Goal: Task Accomplishment & Management: Complete application form

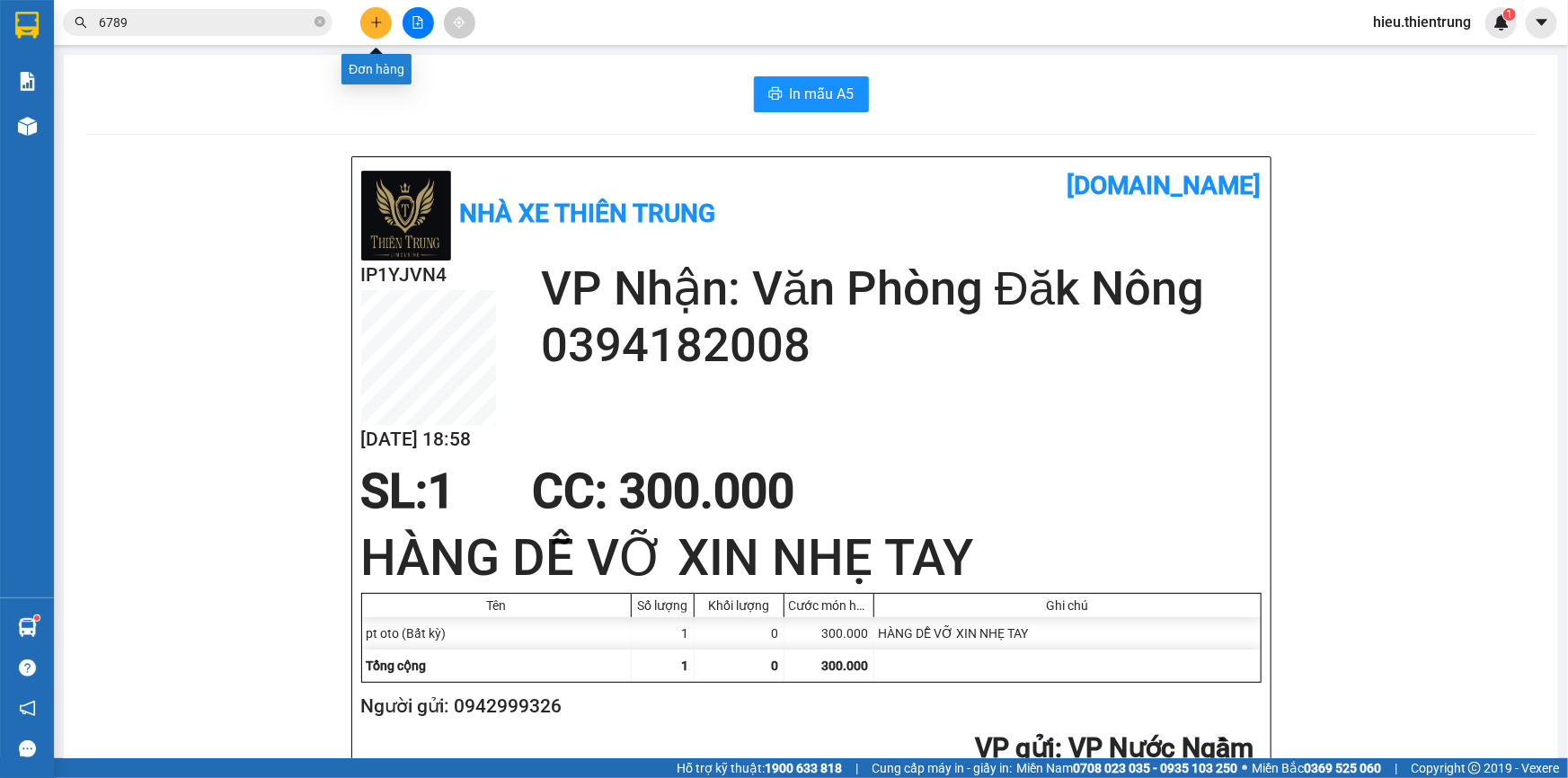
click at [376, 25] on icon "plus" at bounding box center [376, 22] width 1 height 10
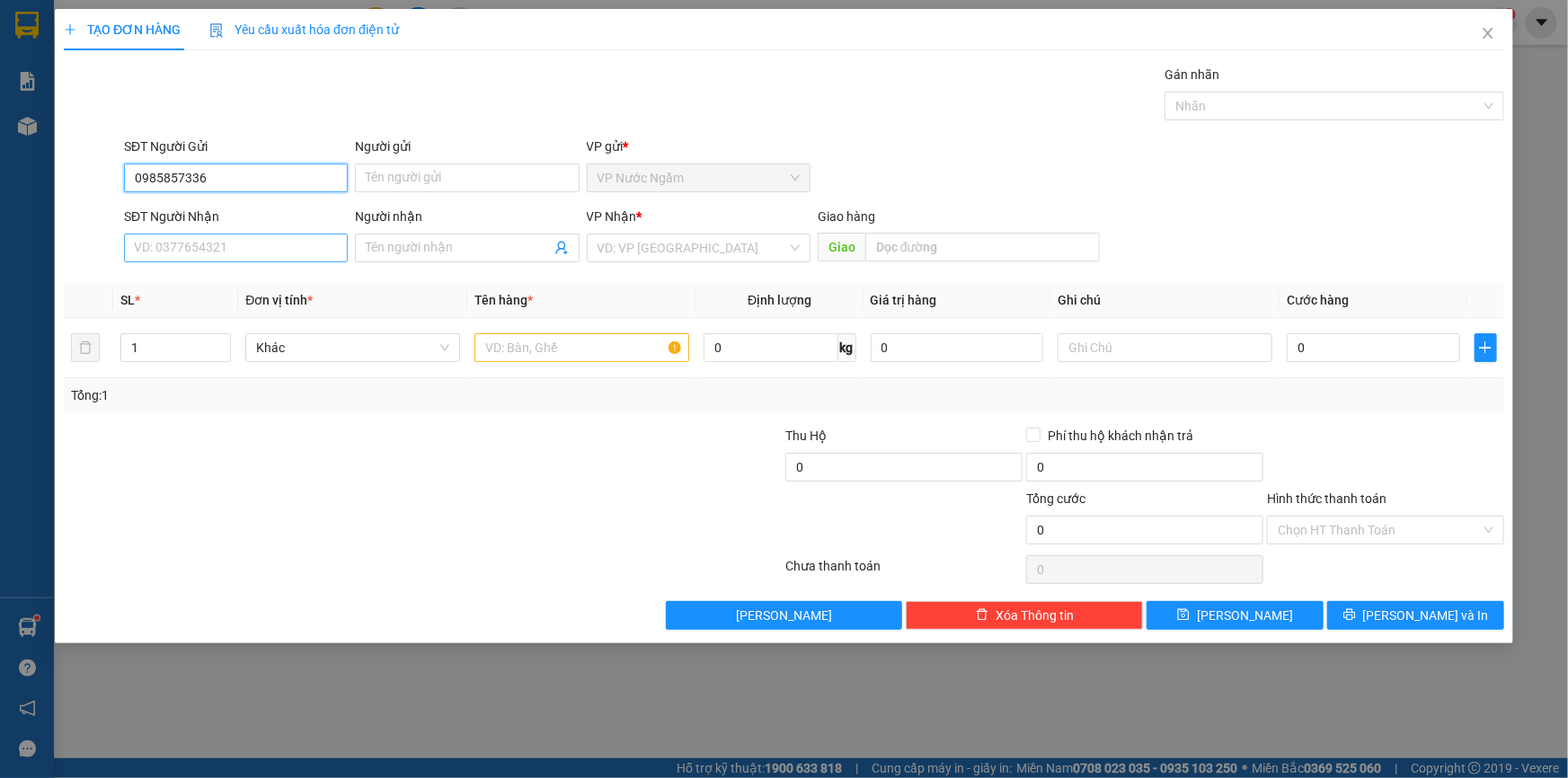
type input "0985857336"
click at [244, 240] on input "SĐT Người Nhận" at bounding box center [235, 248] width 224 height 29
type input "0963726579"
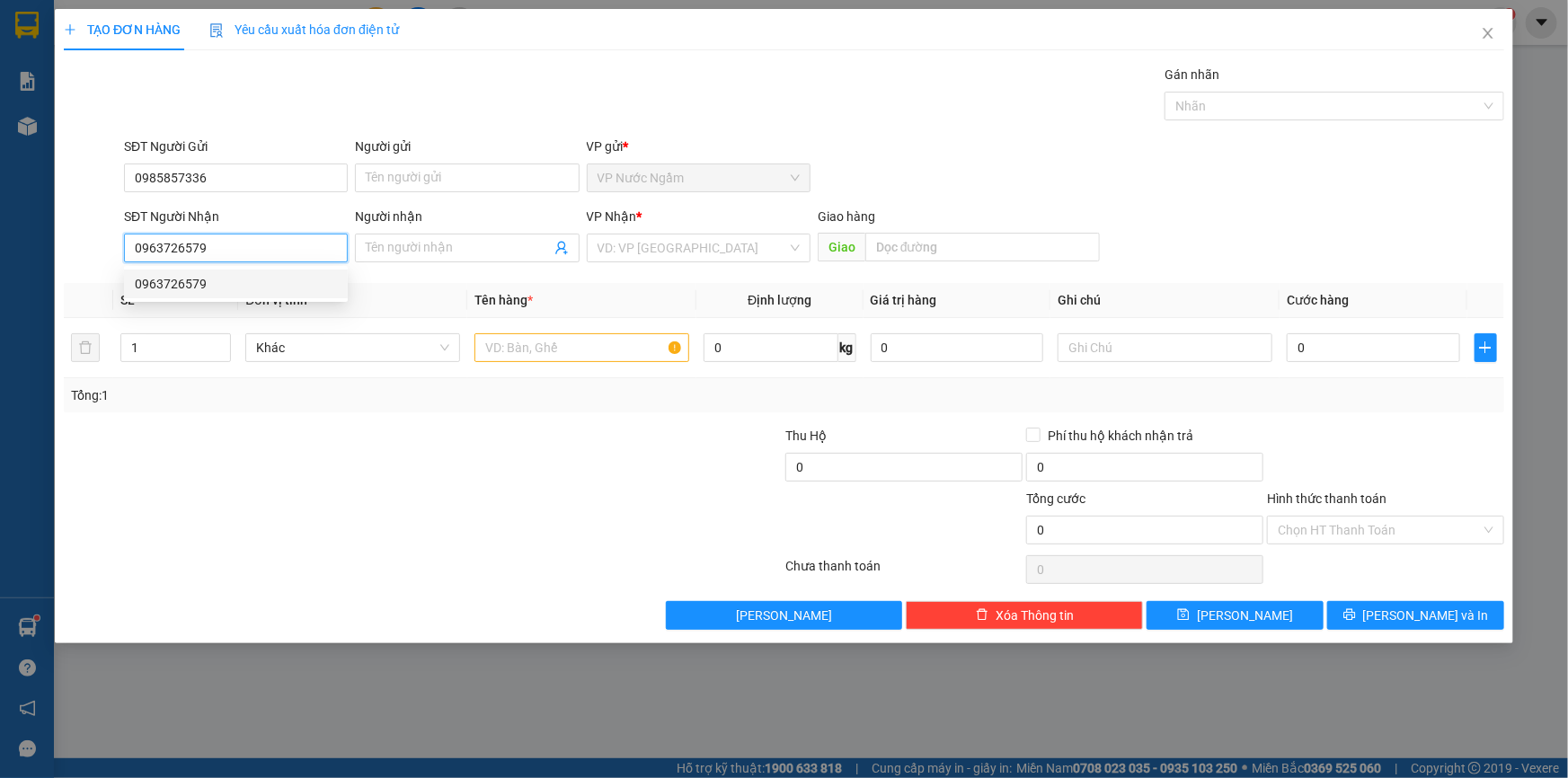
click at [281, 282] on div "0963726579" at bounding box center [235, 284] width 203 height 19
type input "400.000"
type input "0963726579"
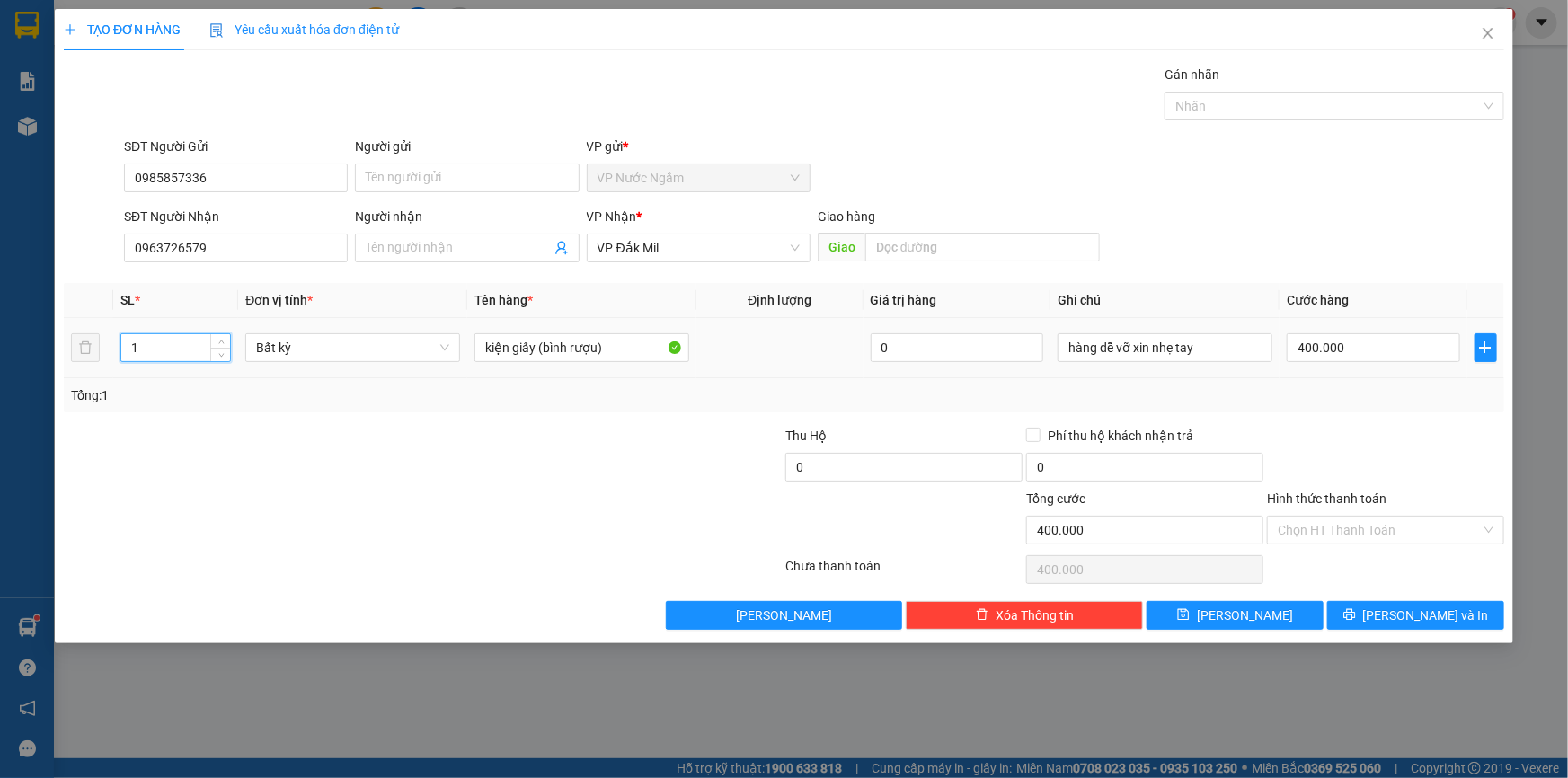
click at [85, 358] on tr "1 Bất kỳ kiện giấy (bình rượu) 0 hàng dễ vỡ xin nhẹ tay 400.000" at bounding box center [784, 348] width 1440 height 60
type input "3"
type input "0"
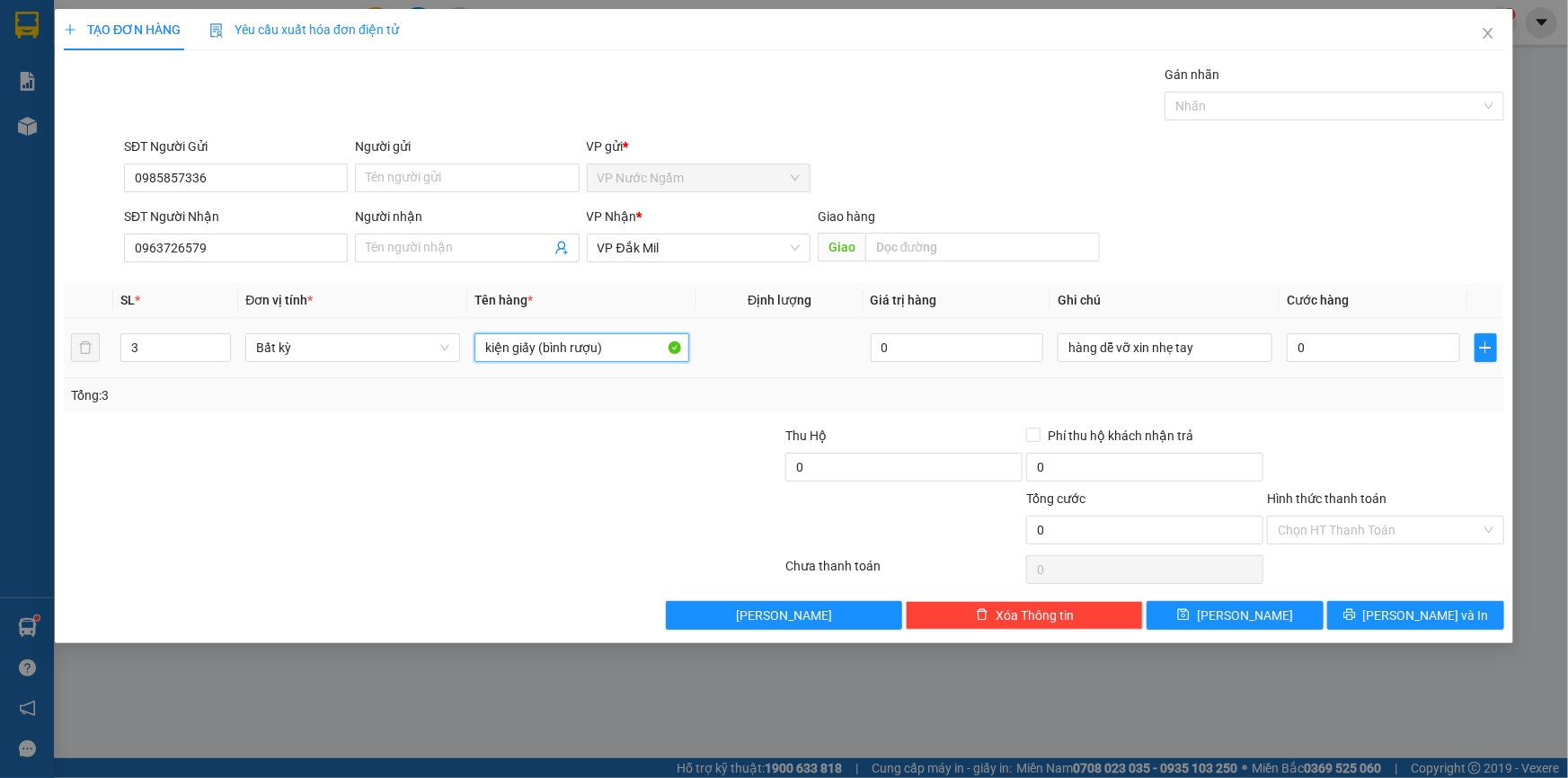
drag, startPoint x: 524, startPoint y: 359, endPoint x: 503, endPoint y: 371, distance: 24.2
click at [473, 386] on div "SL * Đơn vị tính * Tên hàng * Định lượng Giá trị hàng Ghi chú Cước hàng 3 Bất k…" at bounding box center [784, 347] width 1440 height 129
type input "X"
type input "2 XỐP 1 CAN"
click at [1294, 305] on span "Cước hàng" at bounding box center [1318, 299] width 62 height 15
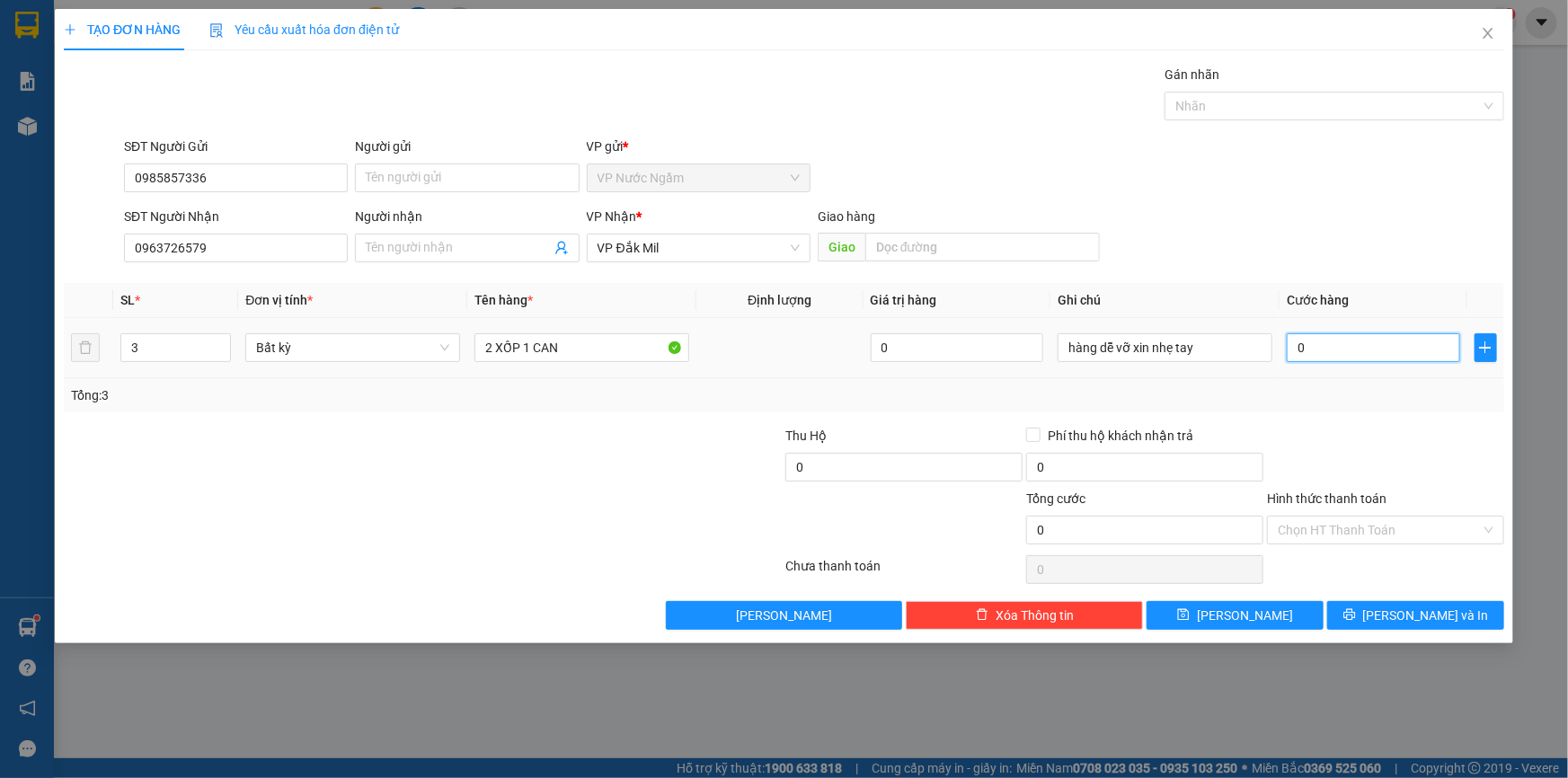
click at [1317, 339] on input "0" at bounding box center [1373, 348] width 173 height 29
type input "9"
type input "95"
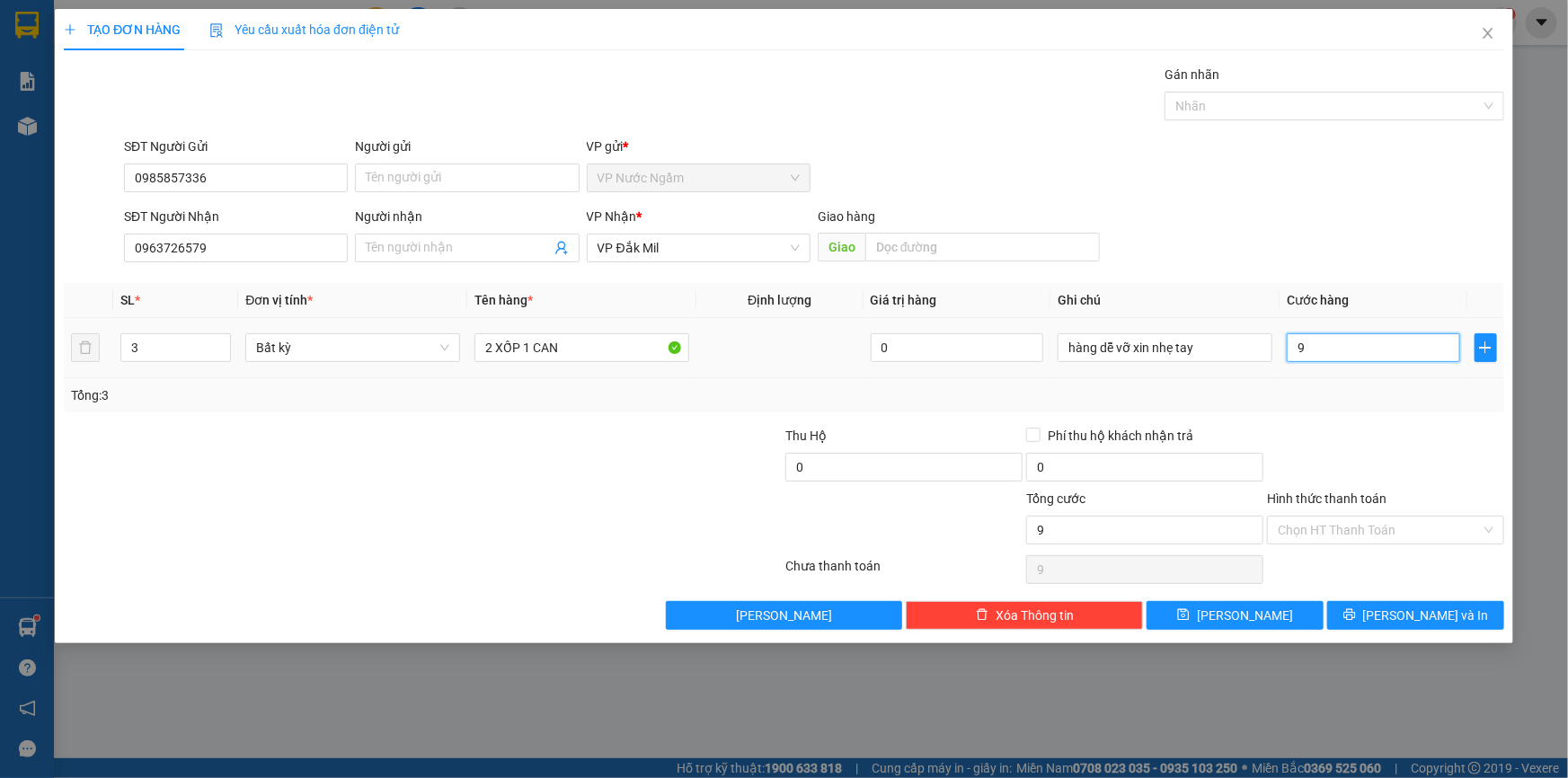
type input "95"
type input "950"
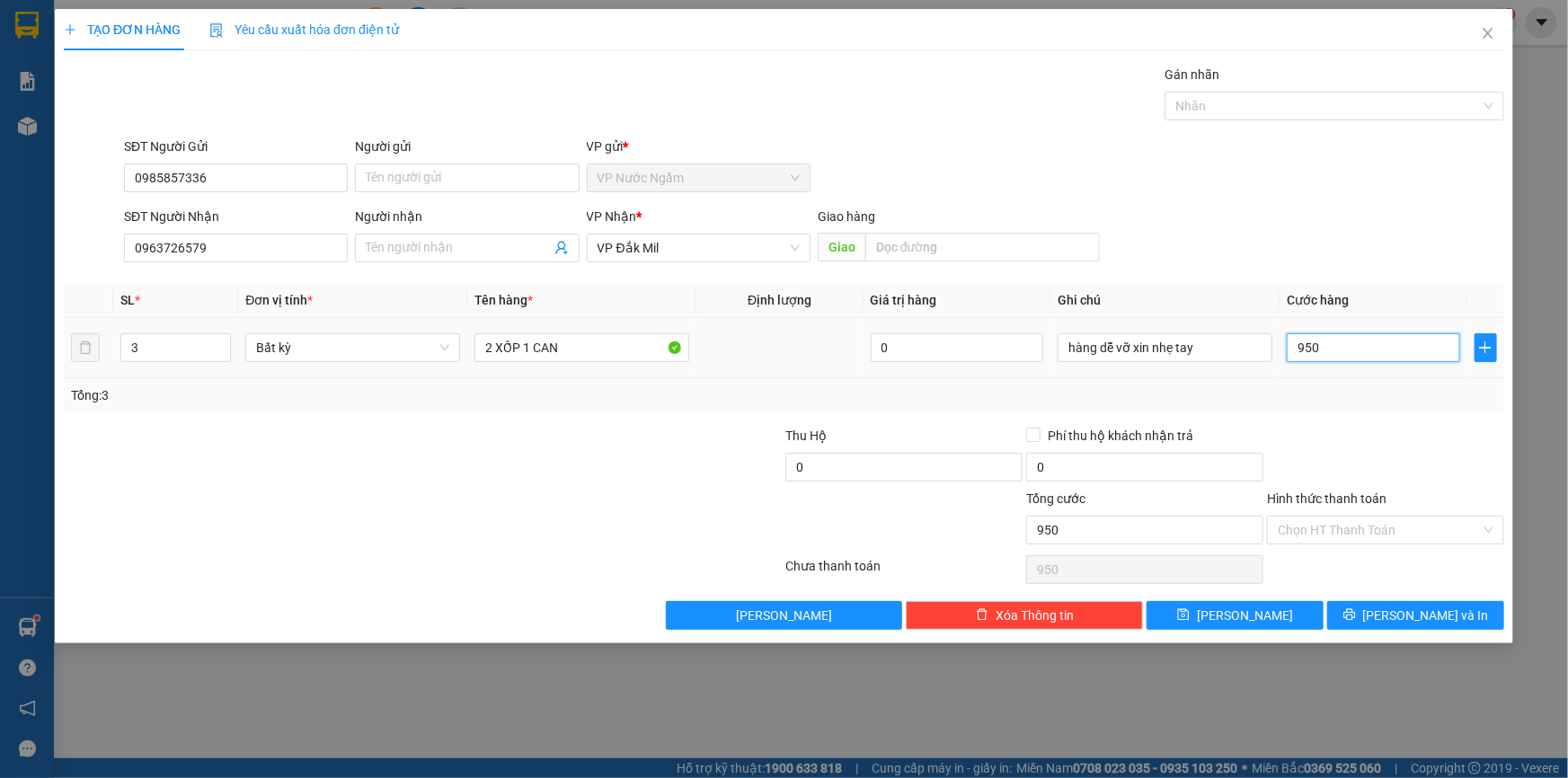
type input "9.500"
type input "95.000"
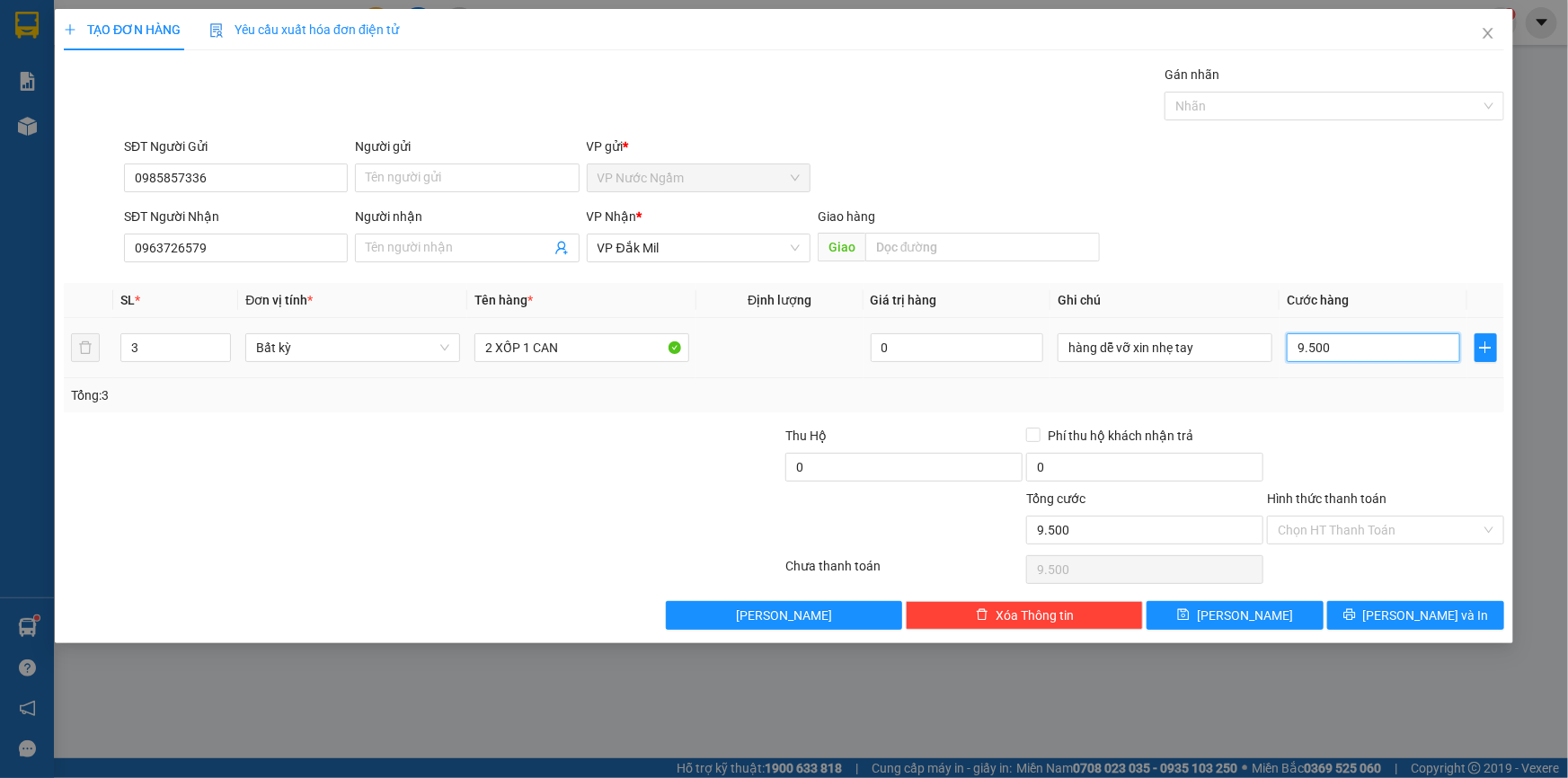
type input "95.000"
type input "950.000"
drag, startPoint x: 1206, startPoint y: 341, endPoint x: 1039, endPoint y: 381, distance: 171.7
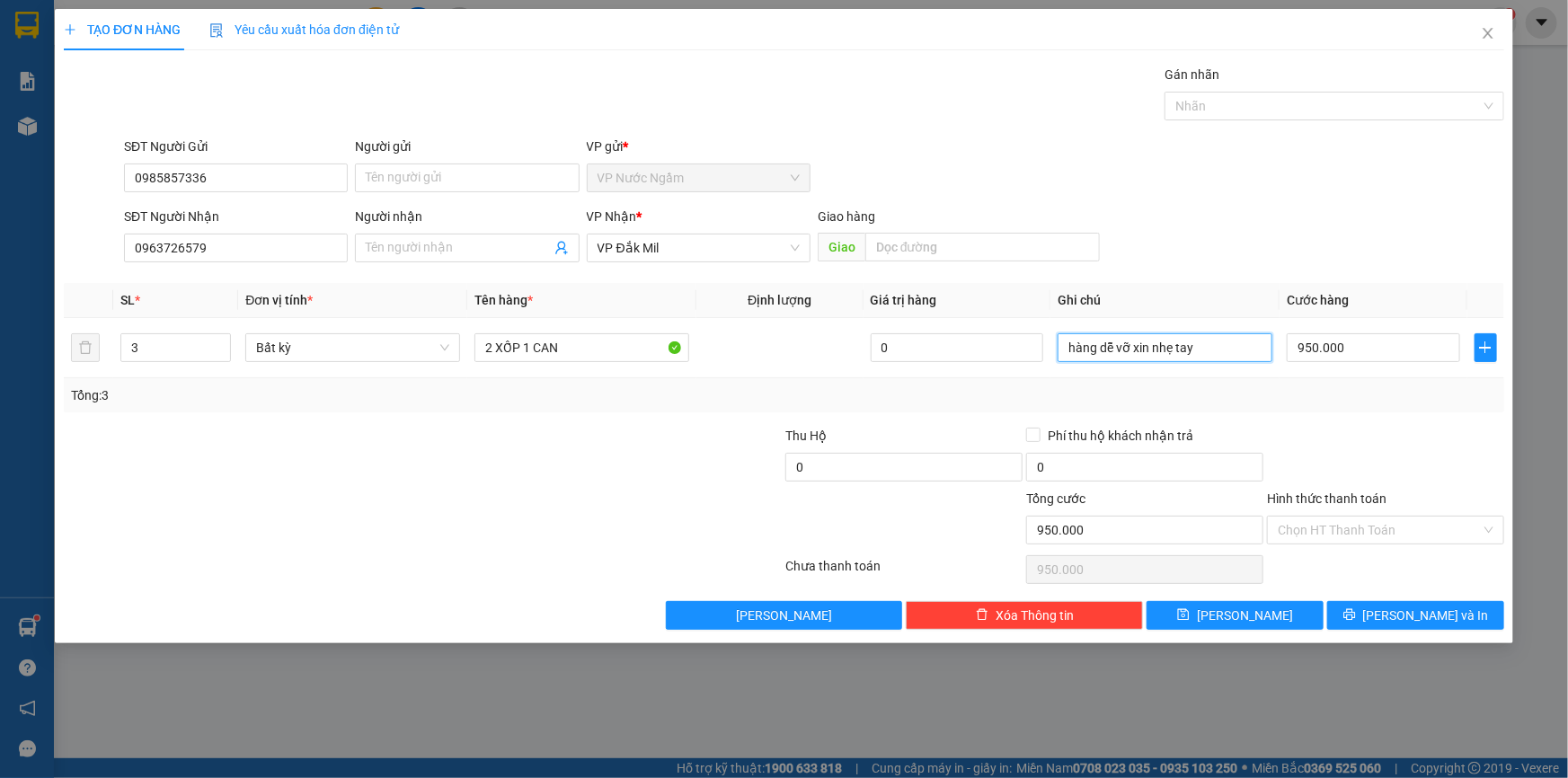
click at [1045, 381] on div "SL * Đơn vị tính * Tên hàng * Định lượng Giá trị hàng Ghi chú Cước hàng 3 Bất k…" at bounding box center [784, 347] width 1440 height 129
type input "YÊU CẦU ĐỂ ĐỨNG KHÔNG ĐỔ RƯỢU"
click at [1498, 623] on button "[PERSON_NAME] và In" at bounding box center [1415, 615] width 177 height 29
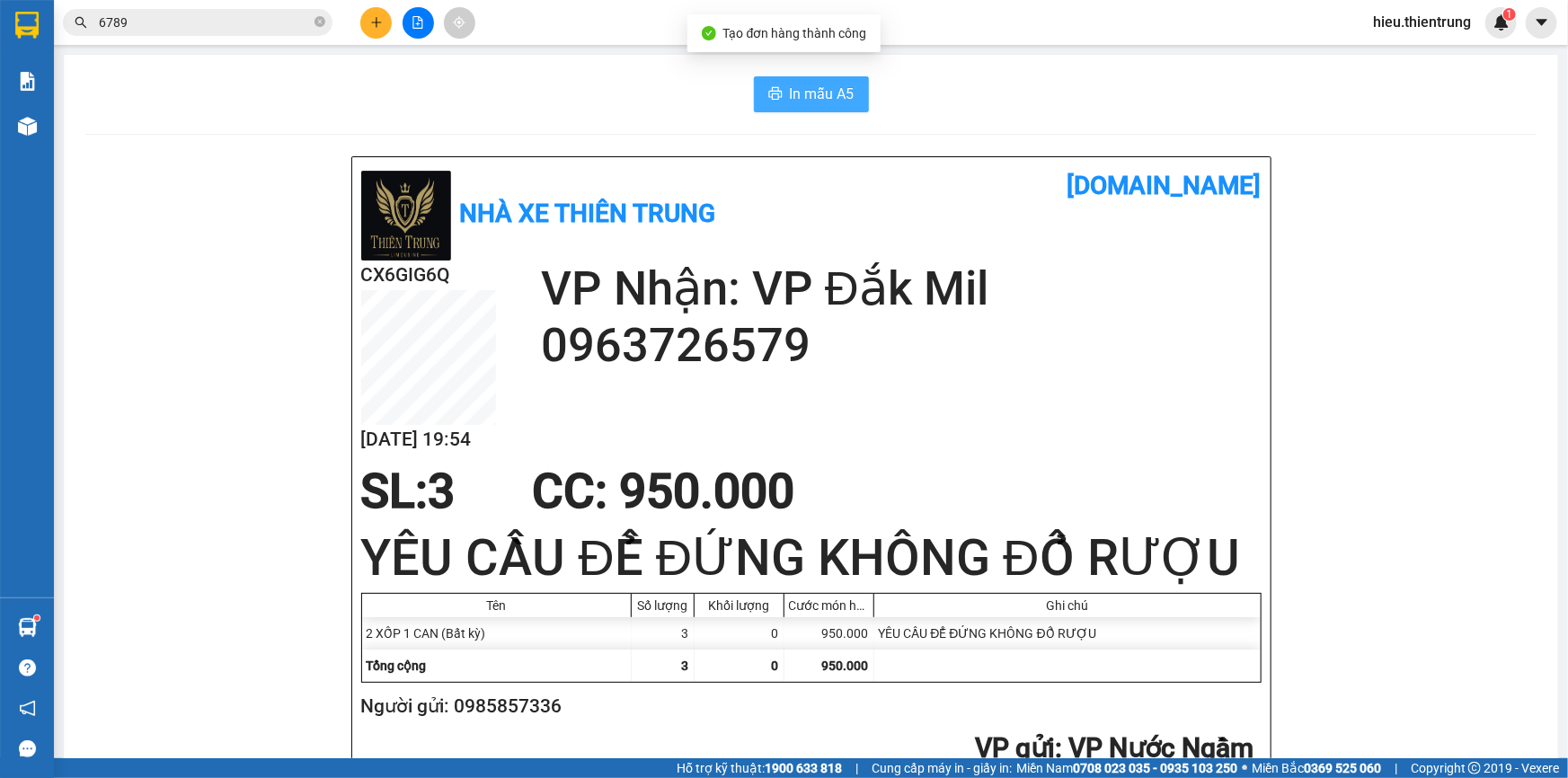
click at [818, 101] on span "In mẫu A5" at bounding box center [822, 93] width 65 height 22
